Goal: Task Accomplishment & Management: Manage account settings

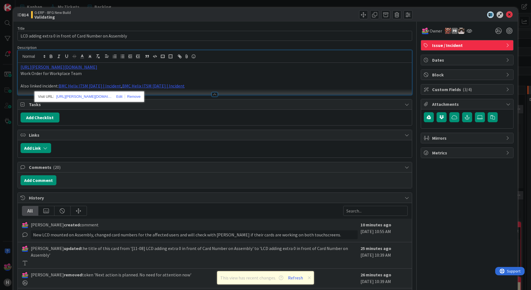
scroll to position [28, 0]
click at [507, 14] on icon at bounding box center [509, 14] width 7 height 7
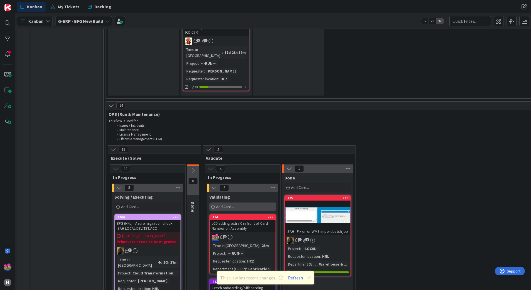
scroll to position [1056, 0]
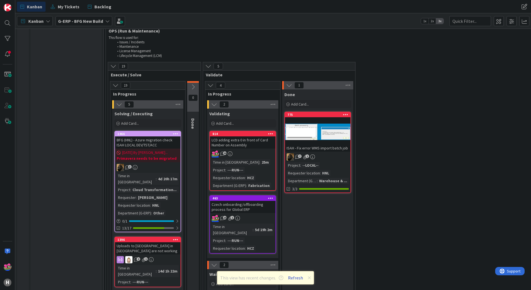
click at [293, 279] on button "Refresh" at bounding box center [295, 277] width 19 height 7
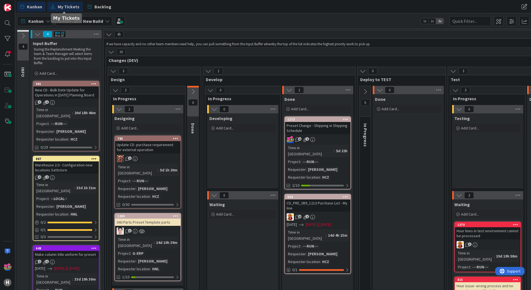
click at [66, 7] on span "My Tickets" at bounding box center [69, 6] width 22 height 7
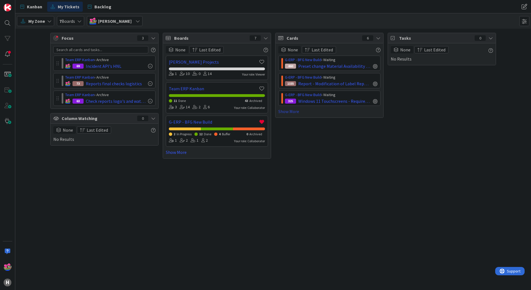
click at [287, 111] on link "Show More" at bounding box center [329, 111] width 102 height 7
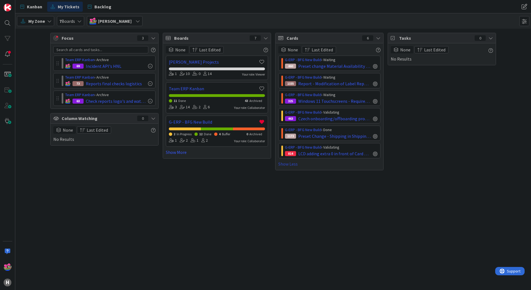
click at [292, 163] on link "Show Less" at bounding box center [329, 164] width 102 height 7
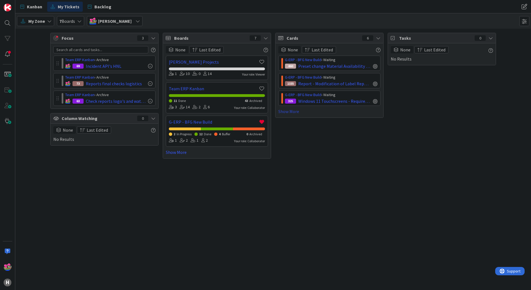
click at [288, 112] on link "Show More" at bounding box center [329, 111] width 102 height 7
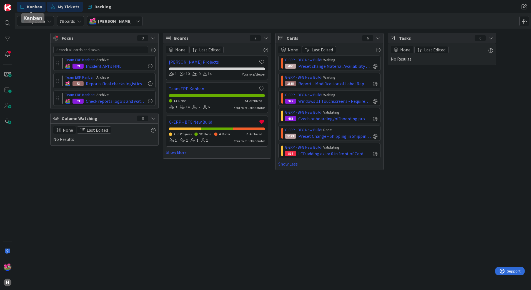
click at [35, 6] on span "Kanban" at bounding box center [34, 6] width 15 height 7
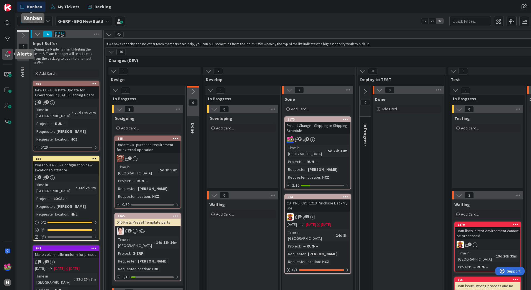
click at [10, 56] on div at bounding box center [7, 54] width 11 height 11
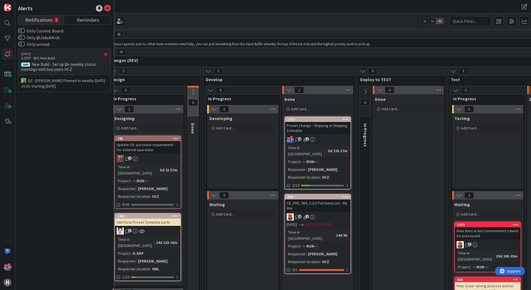
click at [230, 22] on div "Kanban G-ERP - BFG New Build 1x 2x 3x" at bounding box center [273, 20] width 516 height 15
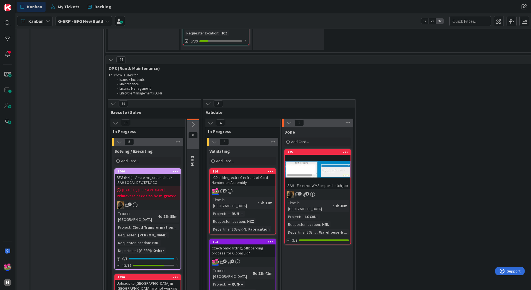
scroll to position [1028, 0]
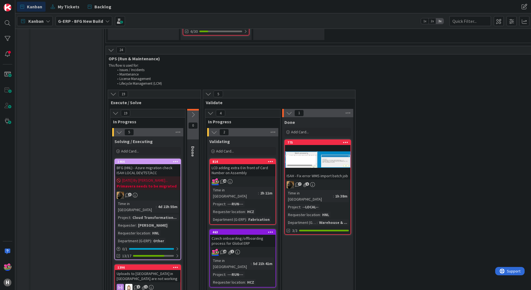
click at [244, 178] on div "20" at bounding box center [243, 181] width 66 height 7
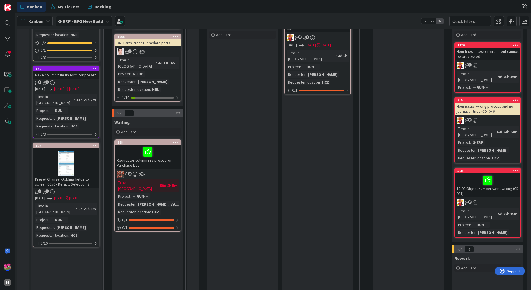
scroll to position [194, 0]
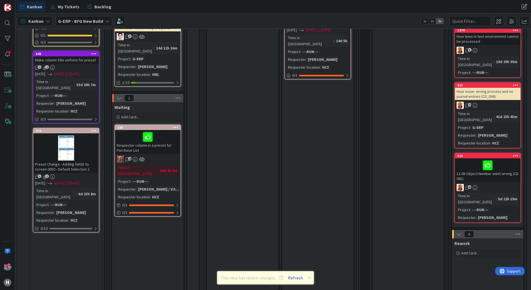
click at [291, 277] on button "Refresh" at bounding box center [295, 277] width 19 height 7
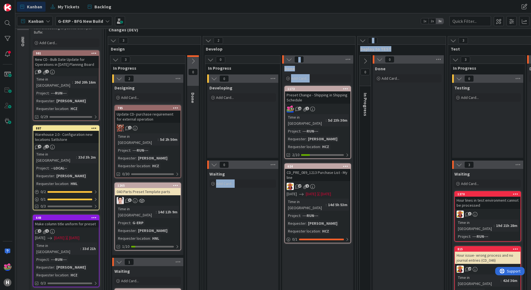
scroll to position [41, 0]
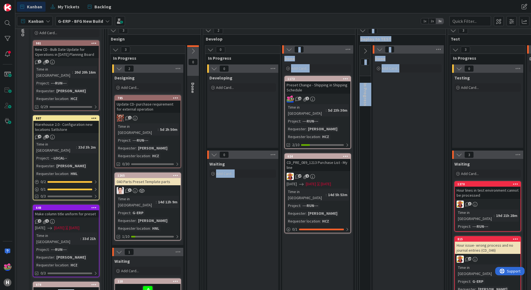
drag, startPoint x: 210, startPoint y: 286, endPoint x: 404, endPoint y: 277, distance: 193.9
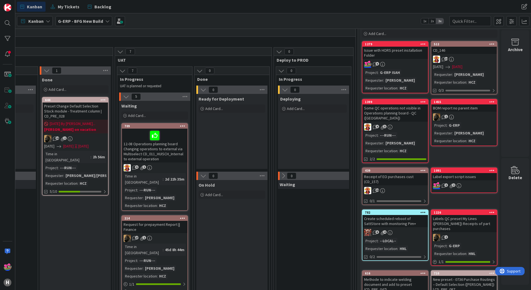
scroll to position [0, 646]
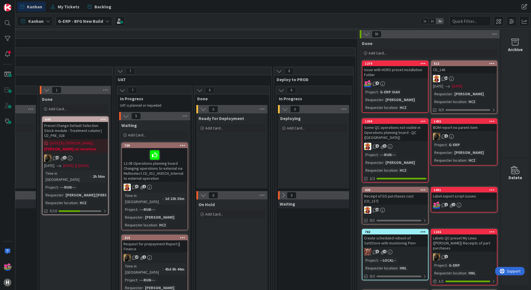
click at [406, 81] on div "9" at bounding box center [396, 83] width 66 height 7
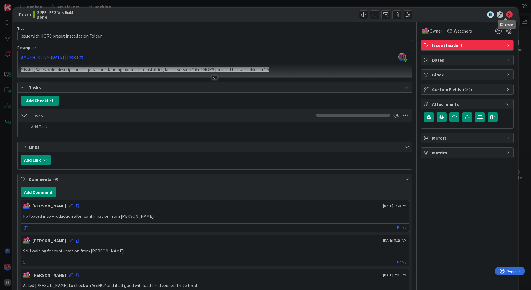
click at [508, 14] on icon at bounding box center [509, 14] width 7 height 7
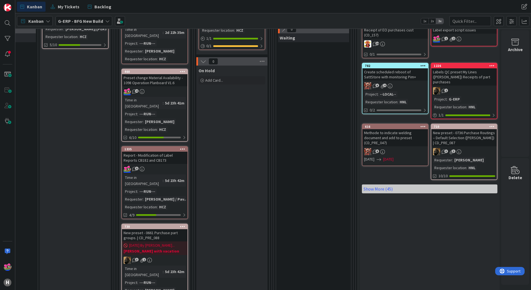
scroll to position [167, 646]
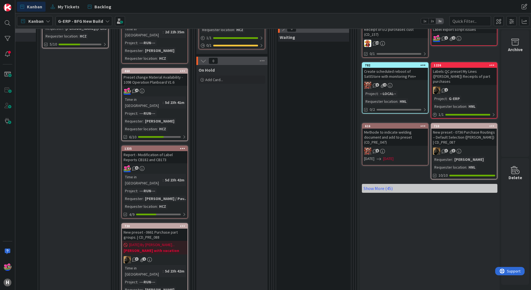
click at [180, 146] on icon at bounding box center [182, 148] width 5 height 4
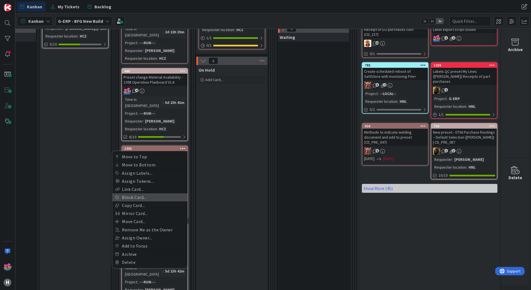
click at [129, 193] on link "Block Card..." at bounding box center [150, 197] width 75 height 8
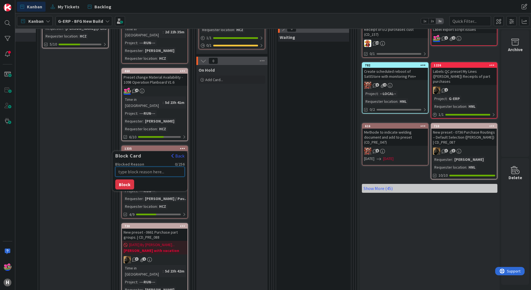
click at [123, 167] on textarea "Blocked Reason" at bounding box center [149, 172] width 69 height 10
type textarea "M"
type textarea "x"
type textarea "Ma"
type textarea "x"
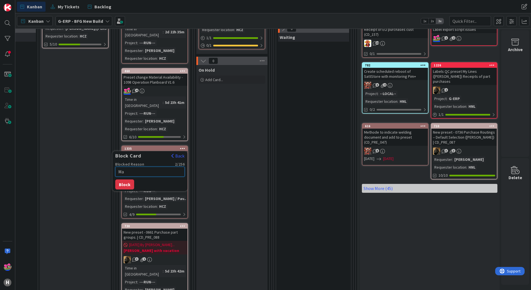
type textarea "Mar"
type textarea "x"
type textarea "Mart"
type textarea "x"
type textarea "Marti"
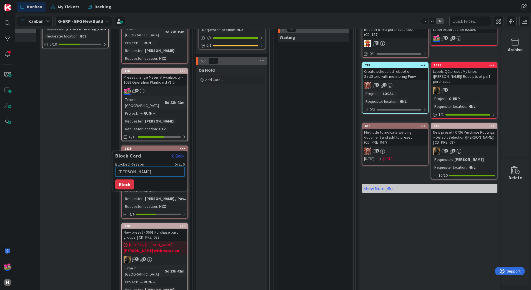
type textarea "x"
type textarea "Martin"
type textarea "x"
type textarea "Martin"
type textarea "x"
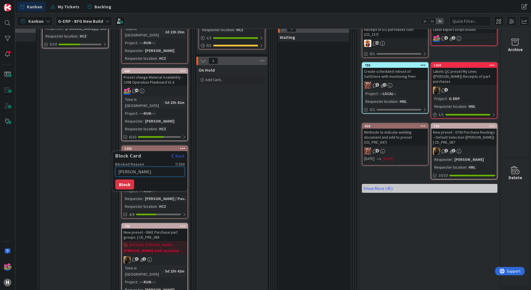
type textarea "Martin o"
type textarea "x"
type textarea "Martin on"
type textarea "x"
type textarea "Martin on"
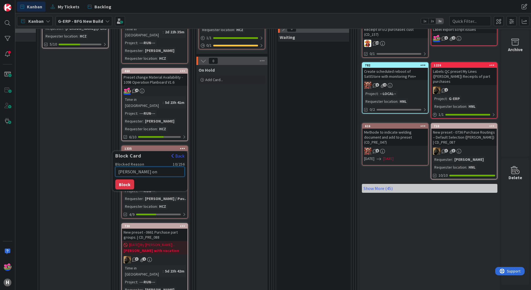
type textarea "x"
type textarea "Martin on V"
type textarea "x"
type textarea "Martin on Va"
type textarea "x"
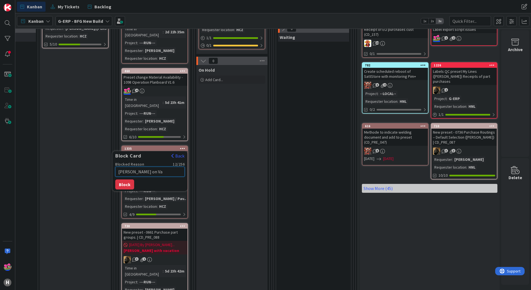
type textarea "Martin on Vac"
type textarea "x"
type textarea "Martin on Vaca"
type textarea "x"
type textarea "Martin on Vacat"
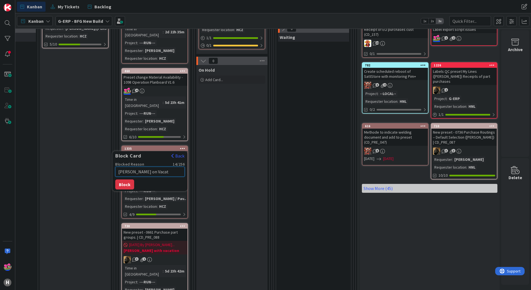
type textarea "x"
type textarea "Martin on Vacati"
type textarea "x"
type textarea "Martin on Vacatio"
type textarea "x"
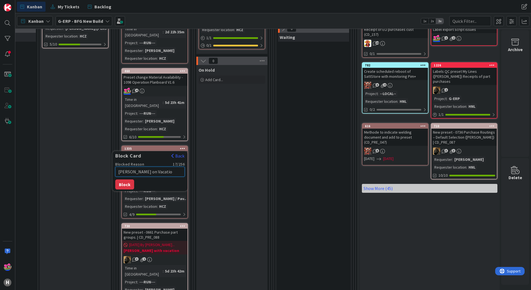
type textarea "Martin on Vacation"
type textarea "x"
type textarea "Martin on Vacation"
type textarea "x"
type textarea "Martin on Vacation u"
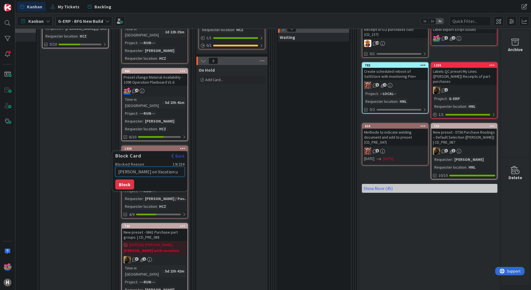
type textarea "x"
type textarea "Martin on Vacation un"
type textarea "x"
type textarea "Martin on Vacation unt"
type textarea "x"
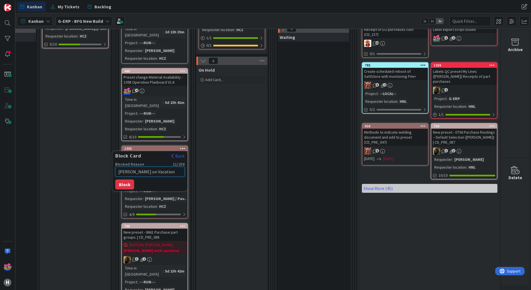
type textarea "Martin on Vacation unti"
type textarea "x"
type textarea "Martin on Vacation until"
type textarea "x"
type textarea "Martin on Vacation until"
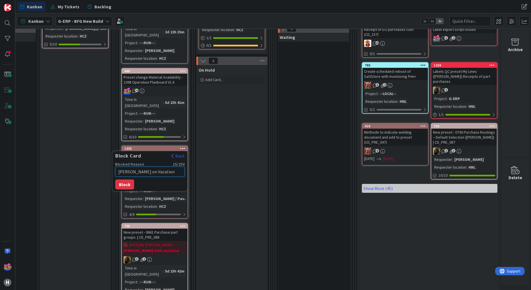
click at [165, 167] on textarea "Martin on Vacation until" at bounding box center [149, 172] width 69 height 10
type textarea "x"
type textarea "Martin on Vacation until 1"
type textarea "x"
type textarea "Martin on Vacation until 18"
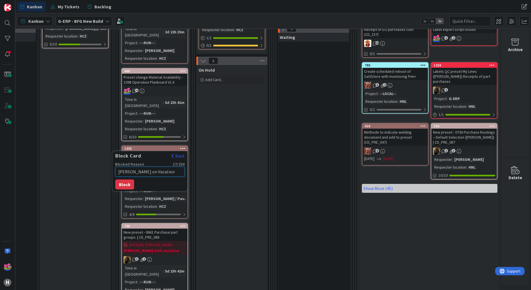
type textarea "x"
type textarea "Martin on Vacation until 18t"
type textarea "x"
type textarea "Martin on Vacation until 18th"
type textarea "x"
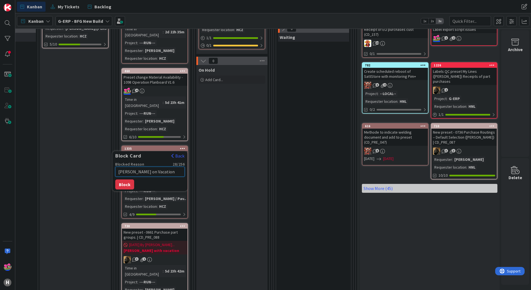
type textarea "Martin on Vacation until 18th"
type textarea "x"
type textarea "Martin on Vacation until 18th o"
type textarea "x"
type textarea "Martin on Vacation until 18th of"
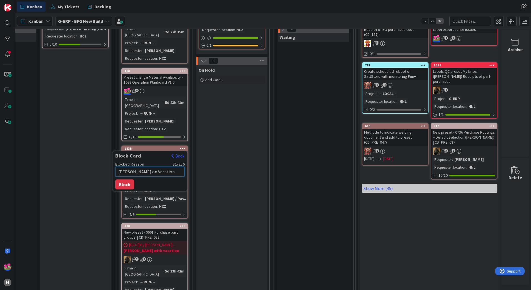
type textarea "x"
type textarea "Martin on Vacation until 18th of"
type textarea "x"
type textarea "Martin on Vacation until 18th of A"
type textarea "x"
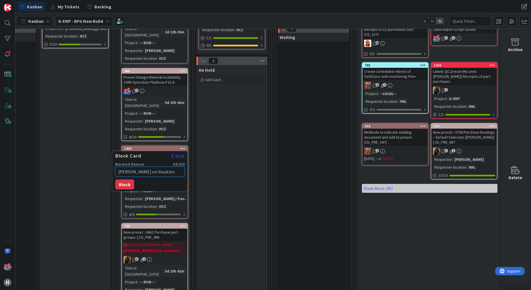
type textarea "Martin on Vacation until 18th of Au"
type textarea "x"
type textarea "Martin on Vacation until 18th of Aug"
type textarea "x"
type textarea "Martin on Vacation until 18th of Augu"
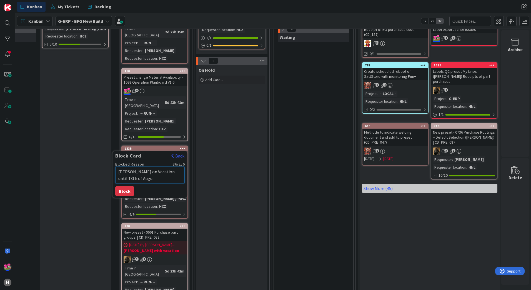
type textarea "x"
type textarea "Martin on Vacation until 18th of Augus"
type textarea "x"
type textarea "Martin on Vacation until 18th of August"
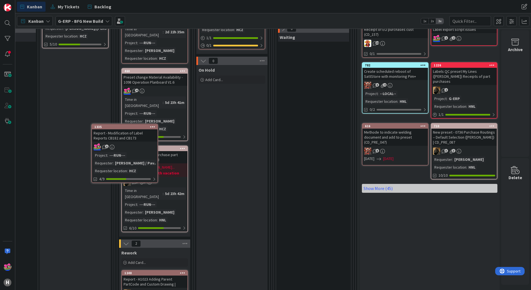
scroll to position [167, 643]
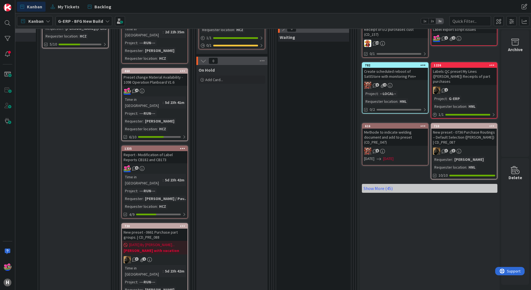
click at [182, 146] on icon at bounding box center [182, 148] width 5 height 4
click at [181, 146] on icon at bounding box center [182, 148] width 5 height 4
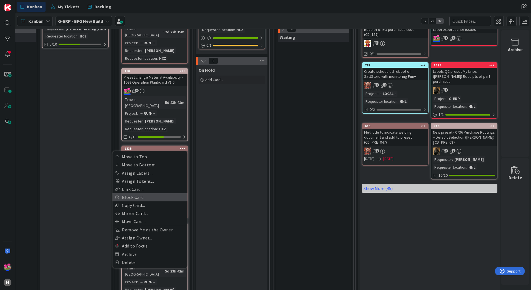
click at [135, 193] on link "Block Card..." at bounding box center [150, 197] width 75 height 8
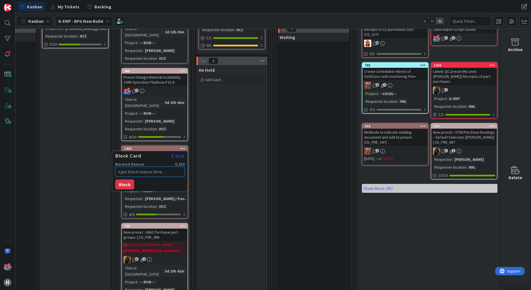
click at [169, 167] on textarea "Blocked Reason" at bounding box center [149, 172] width 69 height 10
type textarea "x"
type textarea "M"
type textarea "x"
type textarea "Ma"
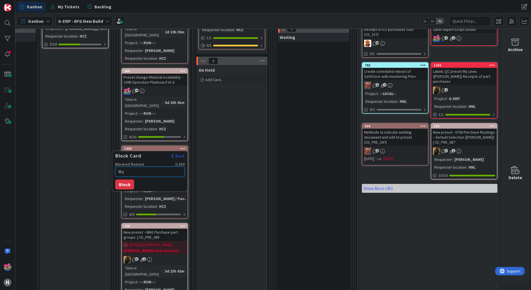
type textarea "x"
type textarea "Mar"
type textarea "x"
type textarea "Mart"
type textarea "x"
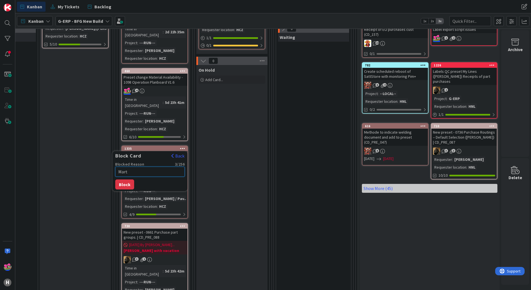
type textarea "Marti"
type textarea "x"
type textarea "Martin"
type textarea "x"
type textarea "Marting"
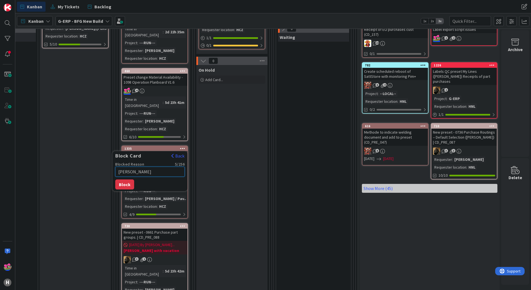
type textarea "x"
type textarea "Marting"
type textarea "x"
type textarea "Marting v"
type textarea "x"
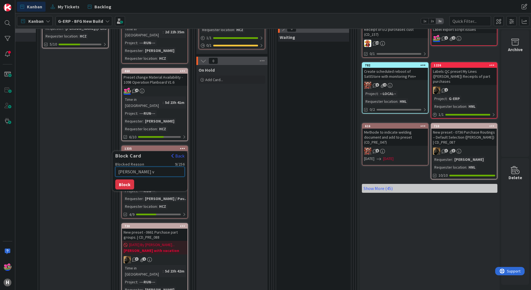
type textarea "Marting va"
type textarea "x"
type textarea "Marting v"
type textarea "x"
type textarea "Marting"
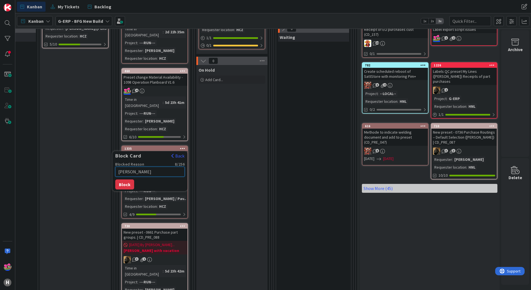
type textarea "x"
type textarea "Marting o"
type textarea "x"
type textarea "Marting on"
type textarea "x"
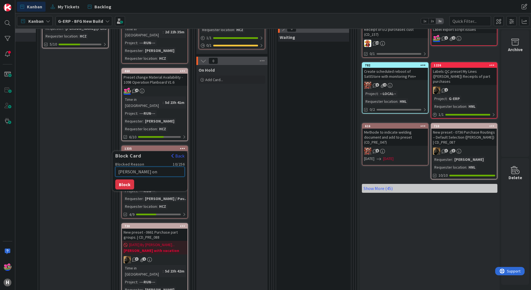
type textarea "Marting on"
type textarea "x"
type textarea "Marting on v"
type textarea "x"
type textarea "Marting on va"
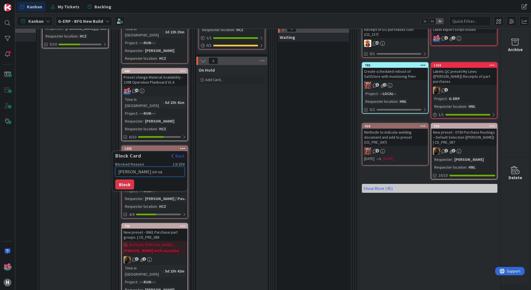
type textarea "x"
type textarea "Marting on vac"
type textarea "x"
type textarea "Marting on vaca"
type textarea "x"
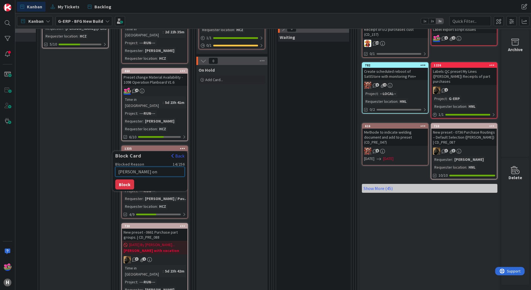
type textarea "Marting on vacat"
type textarea "x"
type textarea "Marting on vacati"
type textarea "x"
type textarea "Marting on vacatio"
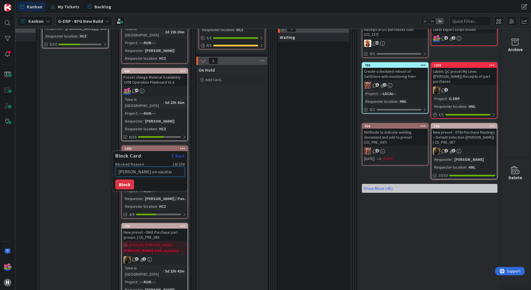
type textarea "x"
type textarea "Marting on vacation"
type textarea "x"
type textarea "Marting on vacation"
type textarea "x"
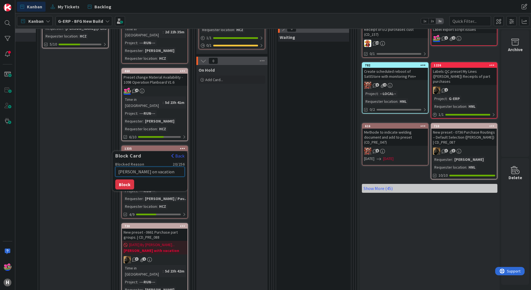
type textarea "Marting on vacation u"
type textarea "x"
type textarea "Marting on vacation unt"
type textarea "x"
type textarea "Marting on vacation unti"
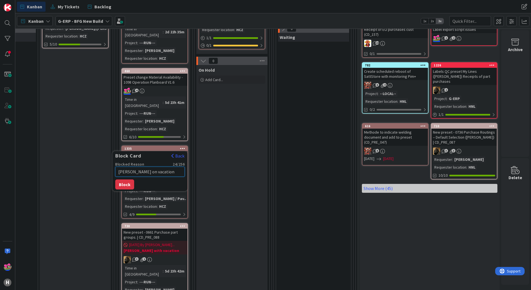
type textarea "x"
type textarea "Marting on vacation until"
type textarea "x"
type textarea "Marting on vacation until"
type textarea "x"
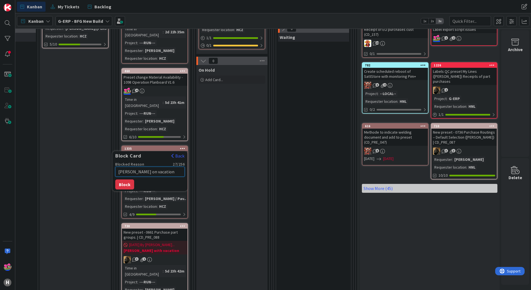
type textarea "Marting on vacation until 1"
type textarea "x"
type textarea "Marting on vacation until 18"
type textarea "x"
type textarea "Marting on vacation until 18t"
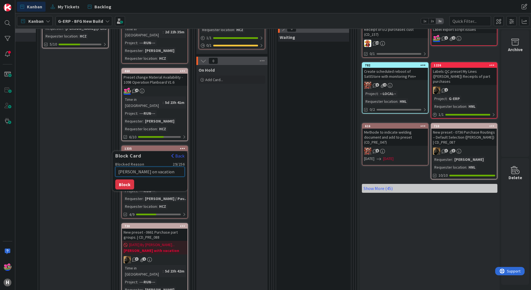
type textarea "x"
type textarea "Marting on vacation until 18th"
type textarea "x"
type textarea "Marting on vacation until 18th"
type textarea "x"
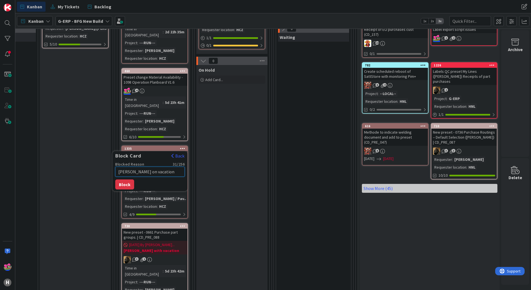
type textarea "Marting on vacation until 18th o"
type textarea "x"
type textarea "Marting on vacation until 18th of"
type textarea "x"
type textarea "Marting on vacation until 18th of"
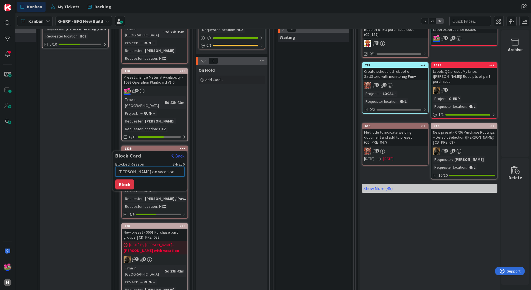
type textarea "x"
type textarea "Marting on vacation until 18th of A"
type textarea "x"
type textarea "Marting on vacation until 18th of Au"
type textarea "x"
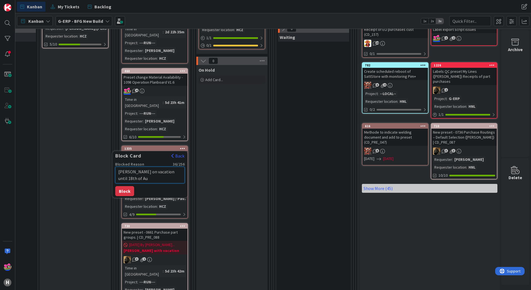
type textarea "Marting on vacation until 18th of Aug"
type textarea "x"
type textarea "Marting on vacation until 18th of Augu"
type textarea "x"
type textarea "Marting on vacation until 18th of Augus"
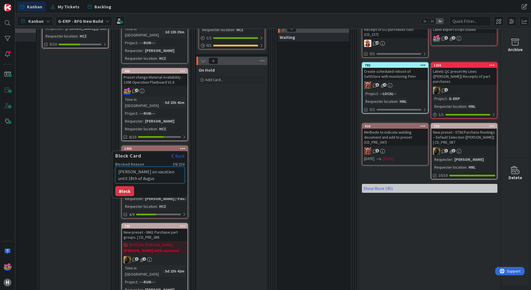
type textarea "x"
type textarea "Marting on vacation until 18th of August"
click at [131, 167] on textarea "Marting on vacation until 18th of August" at bounding box center [149, 175] width 69 height 17
type textarea "x"
type textarea "Martin on vacation until 18th of August"
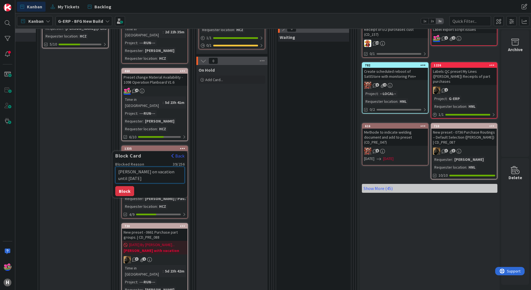
click at [131, 167] on textarea "Martin on vacation until 18th of August" at bounding box center [149, 175] width 69 height 17
click at [128, 186] on button "Block" at bounding box center [124, 191] width 19 height 10
type textarea "x"
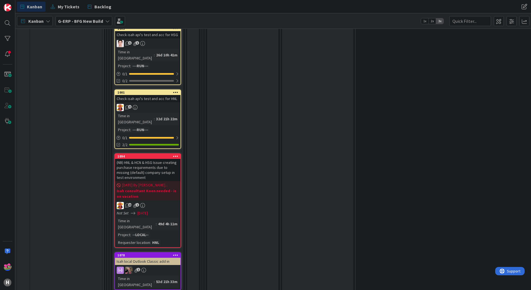
scroll to position [1834, 0]
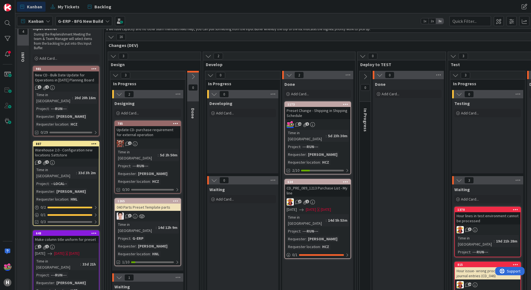
scroll to position [0, 0]
